Goal: Task Accomplishment & Management: Manage account settings

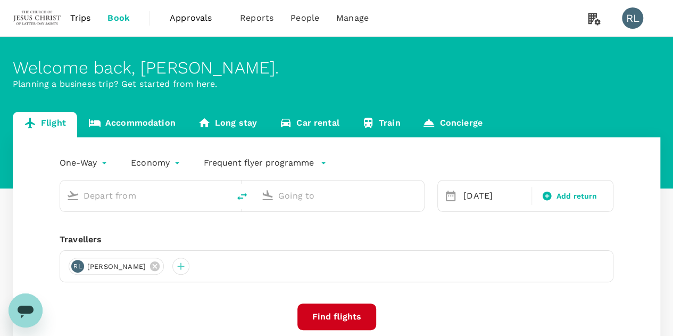
type input "Kuching Intl (KCH)"
type input "Sibu (SBW)"
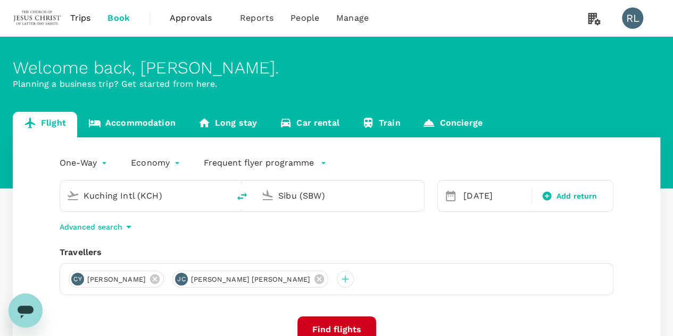
click at [79, 17] on span "Trips" at bounding box center [80, 18] width 21 height 13
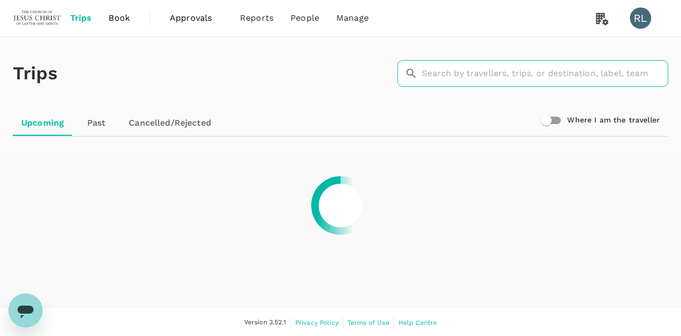
click at [497, 78] on input "text" at bounding box center [545, 73] width 246 height 27
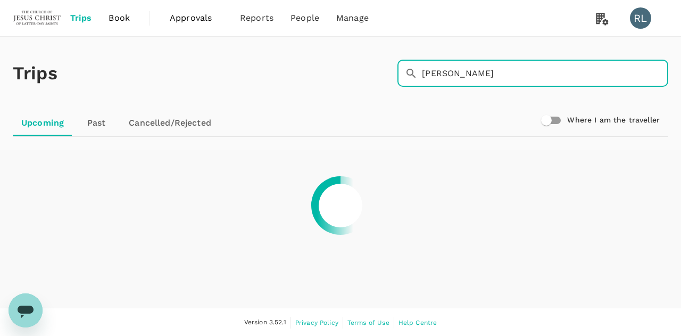
type input "[PERSON_NAME]"
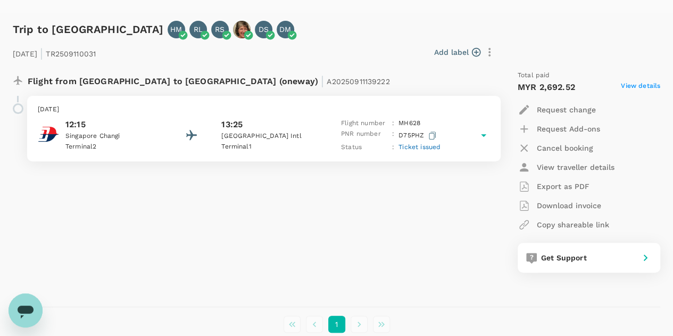
scroll to position [36, 0]
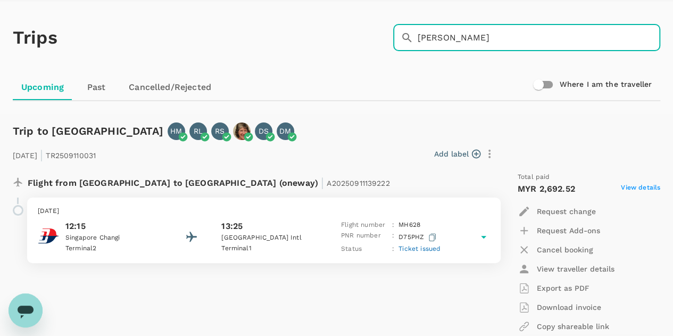
click at [294, 224] on div "13:25" at bounding box center [269, 226] width 96 height 13
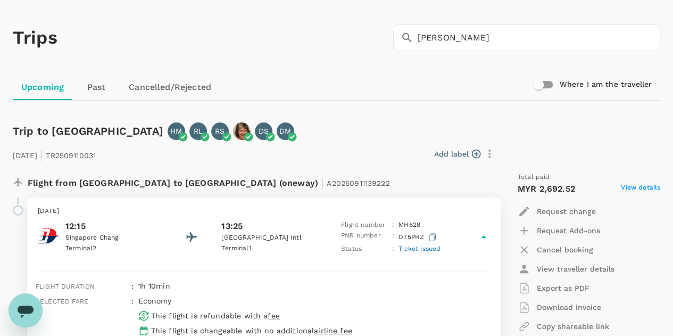
click at [567, 288] on p "Export as PDF" at bounding box center [562, 287] width 53 height 11
